Goal: Check status: Check status

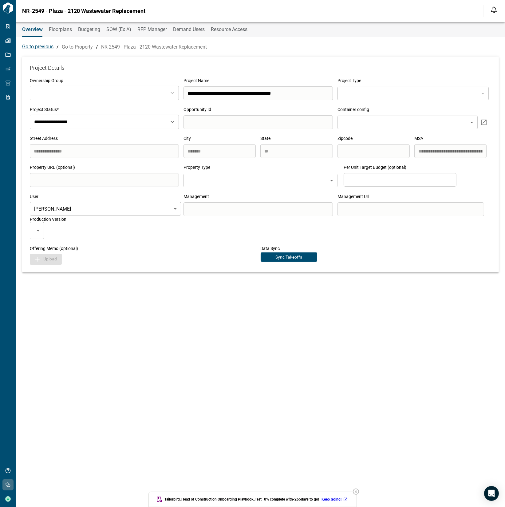
type input "***"
type input "**********"
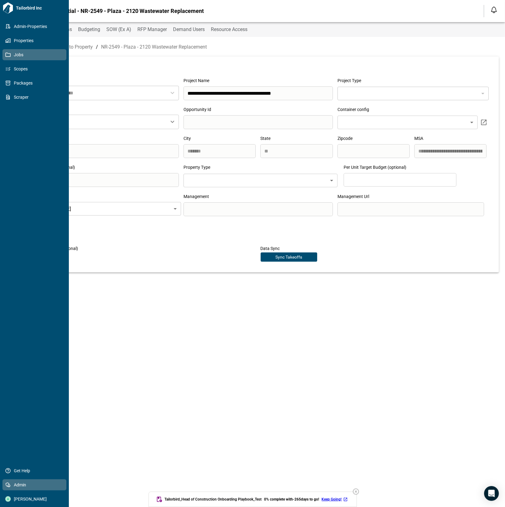
click at [10, 55] on icon at bounding box center [8, 55] width 5 height 4
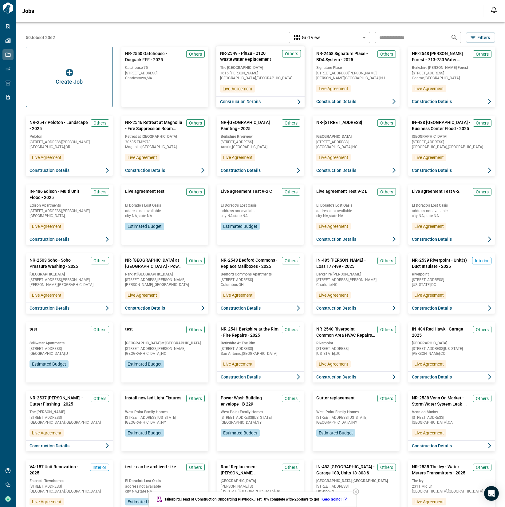
click at [249, 100] on span "Construction Details" at bounding box center [240, 102] width 41 height 6
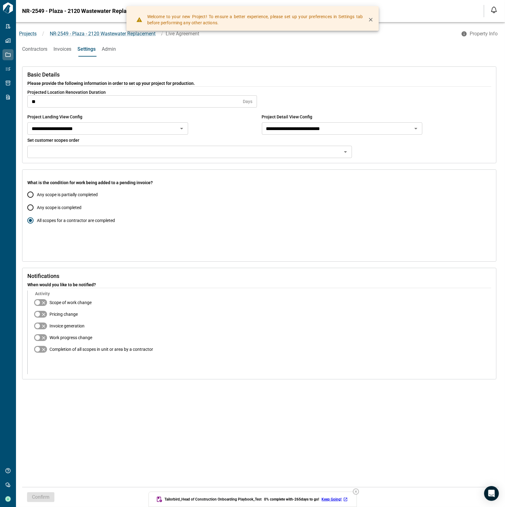
click at [54, 195] on span "Any scope is partially completed" at bounding box center [67, 194] width 61 height 6
click at [46, 496] on span "Confirm" at bounding box center [41, 497] width 18 height 6
click at [37, 53] on button "Contractors" at bounding box center [34, 49] width 25 height 15
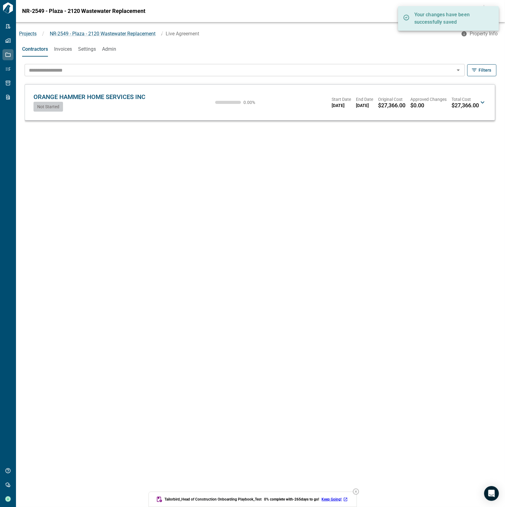
click at [182, 162] on div "​ Filters ORANGE HAMMER HOME SERVICES INC [GEOGRAPHIC_DATA] Not Started 0.00 % …" at bounding box center [260, 283] width 477 height 446
click at [198, 250] on div "​ Filters ORANGE HAMMER HOME SERVICES INC [GEOGRAPHIC_DATA] Not Started 0.00 % …" at bounding box center [260, 283] width 477 height 446
click at [26, 12] on span "NR-2549 - Plaza - 2120 Wastewater Replacement" at bounding box center [83, 11] width 123 height 6
drag, startPoint x: 26, startPoint y: 12, endPoint x: 35, endPoint y: 11, distance: 8.6
click at [35, 11] on span "NR-2549 - Plaza - 2120 Wastewater Replacement" at bounding box center [83, 11] width 123 height 6
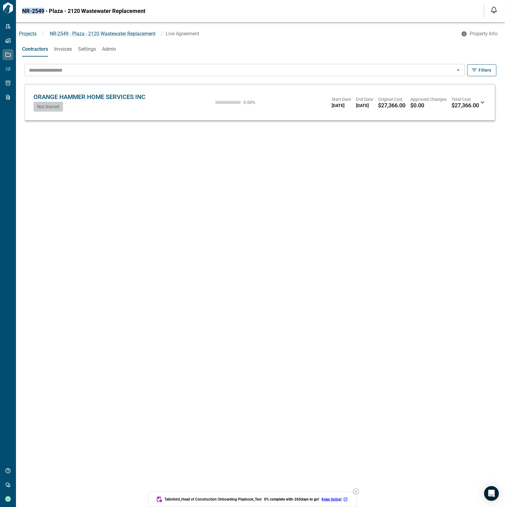
copy span "NR-2549"
